Goal: Task Accomplishment & Management: Manage account settings

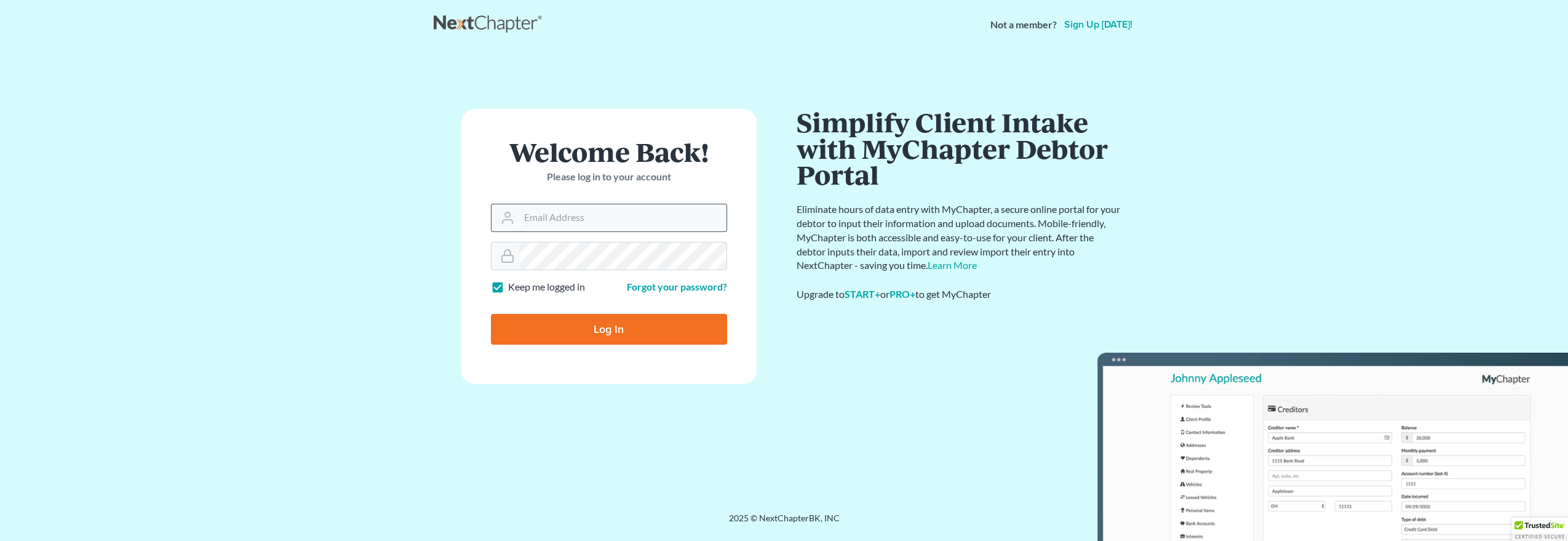
click at [596, 206] on input "Email Address" at bounding box center [623, 217] width 207 height 27
click at [665, 236] on form "Welcome Back! Please log in to your account Email Address [EMAIL_ADDRESS][DOMAI…" at bounding box center [609, 247] width 295 height 275
click at [663, 225] on input "jweller@wellerlegalgroup.com" at bounding box center [623, 217] width 207 height 27
drag, startPoint x: 669, startPoint y: 222, endPoint x: 395, endPoint y: 188, distance: 276.1
click at [395, 189] on main "Welcome Back! Please log in to your account Email Address jweller@wellerlegalgr…" at bounding box center [784, 266] width 1568 height 433
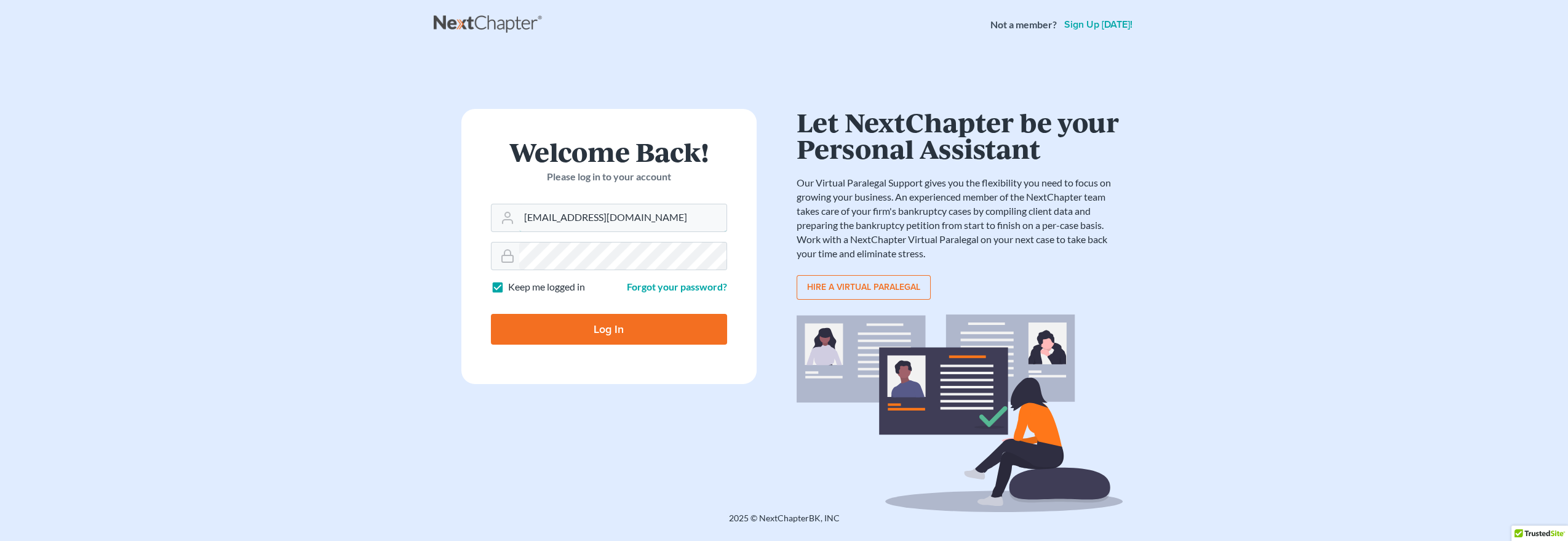
type input "[EMAIL_ADDRESS][DOMAIN_NAME]"
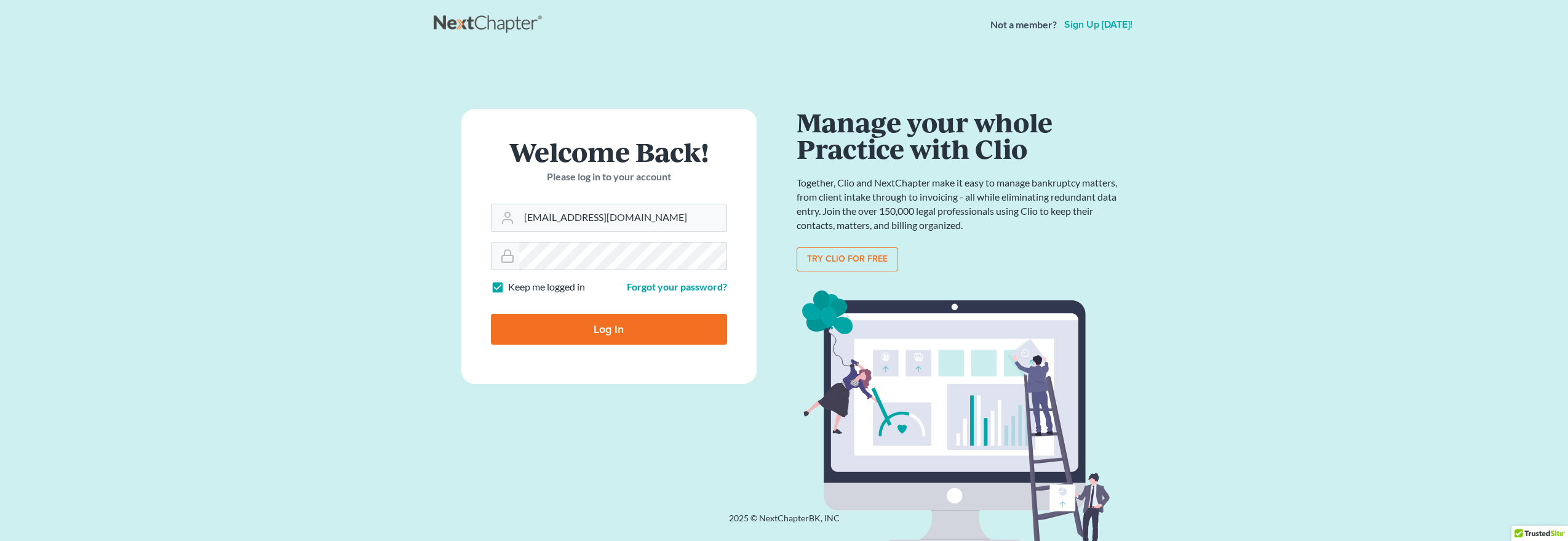
click at [491, 314] on input "Log In" at bounding box center [609, 329] width 237 height 31
type input "Thinking..."
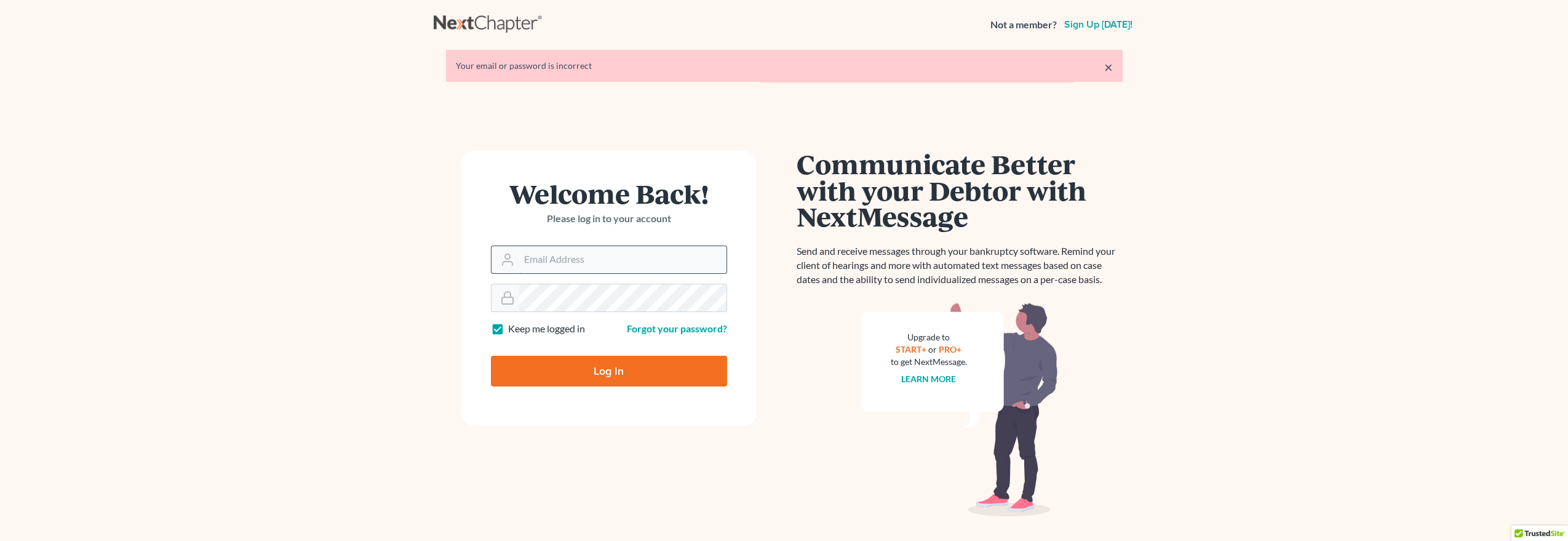
click at [581, 263] on input "Email Address" at bounding box center [623, 259] width 207 height 27
type input "[EMAIL_ADDRESS][DOMAIN_NAME]"
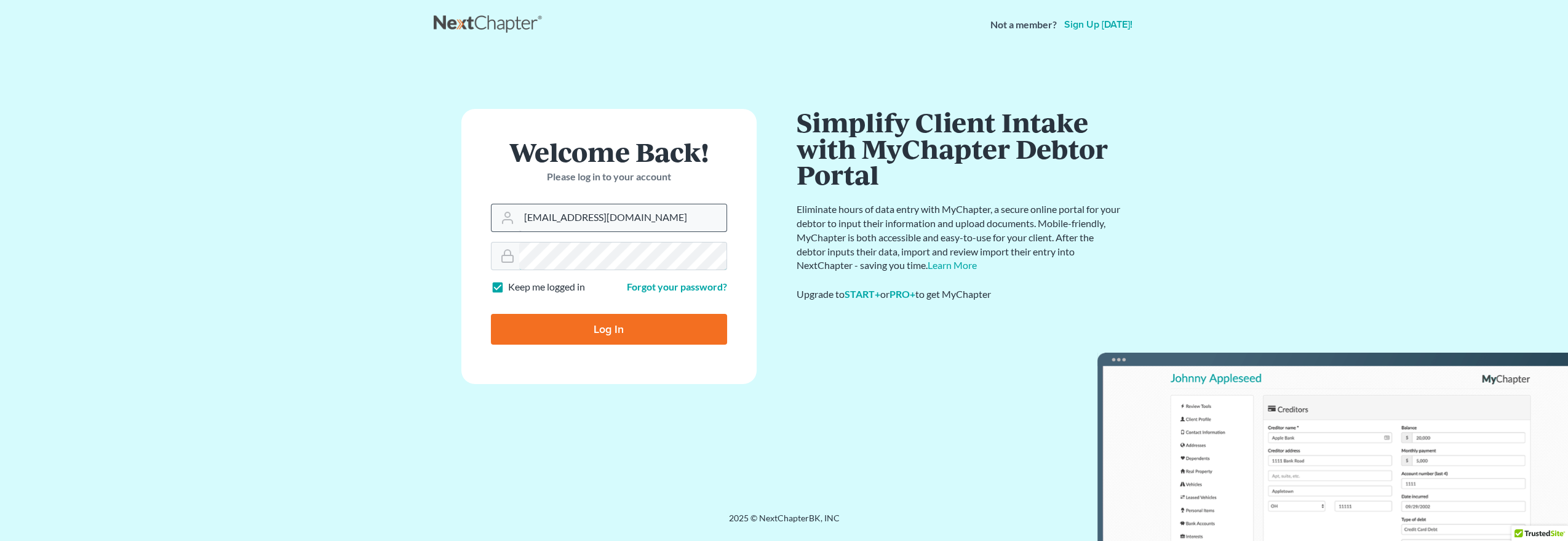
click at [491, 314] on input "Log In" at bounding box center [609, 329] width 237 height 31
type input "Thinking..."
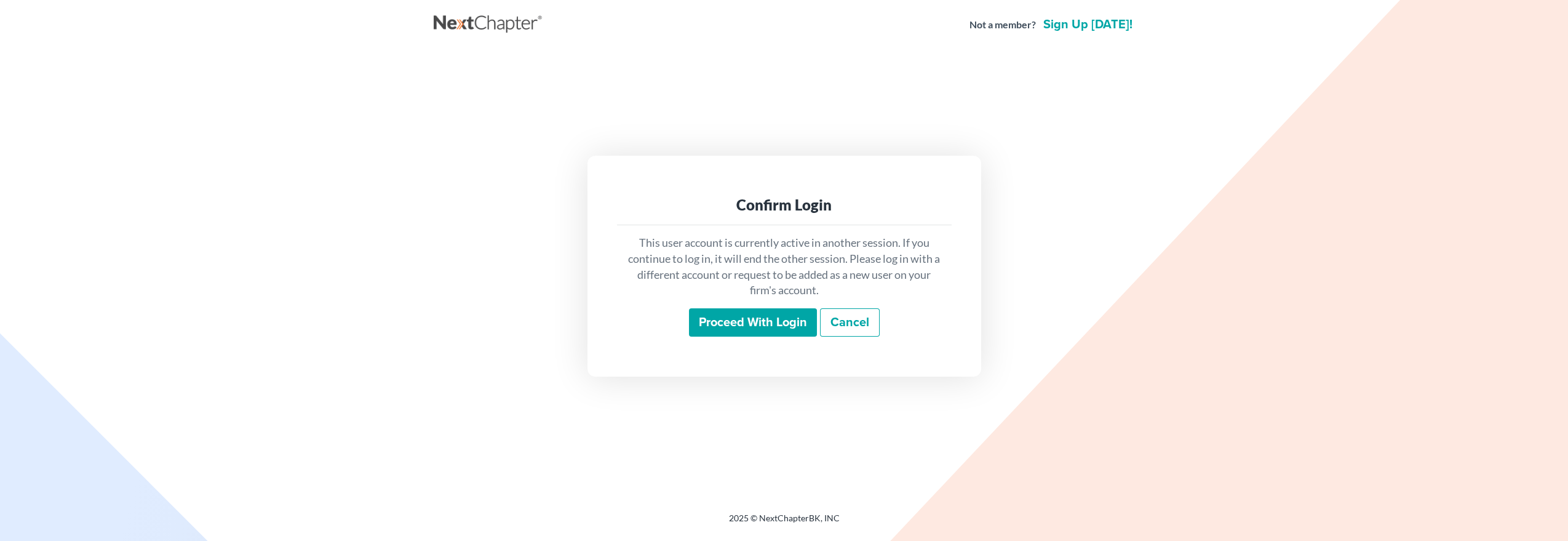
click at [713, 326] on input "Proceed with login" at bounding box center [753, 322] width 128 height 29
